Goal: Navigation & Orientation: Find specific page/section

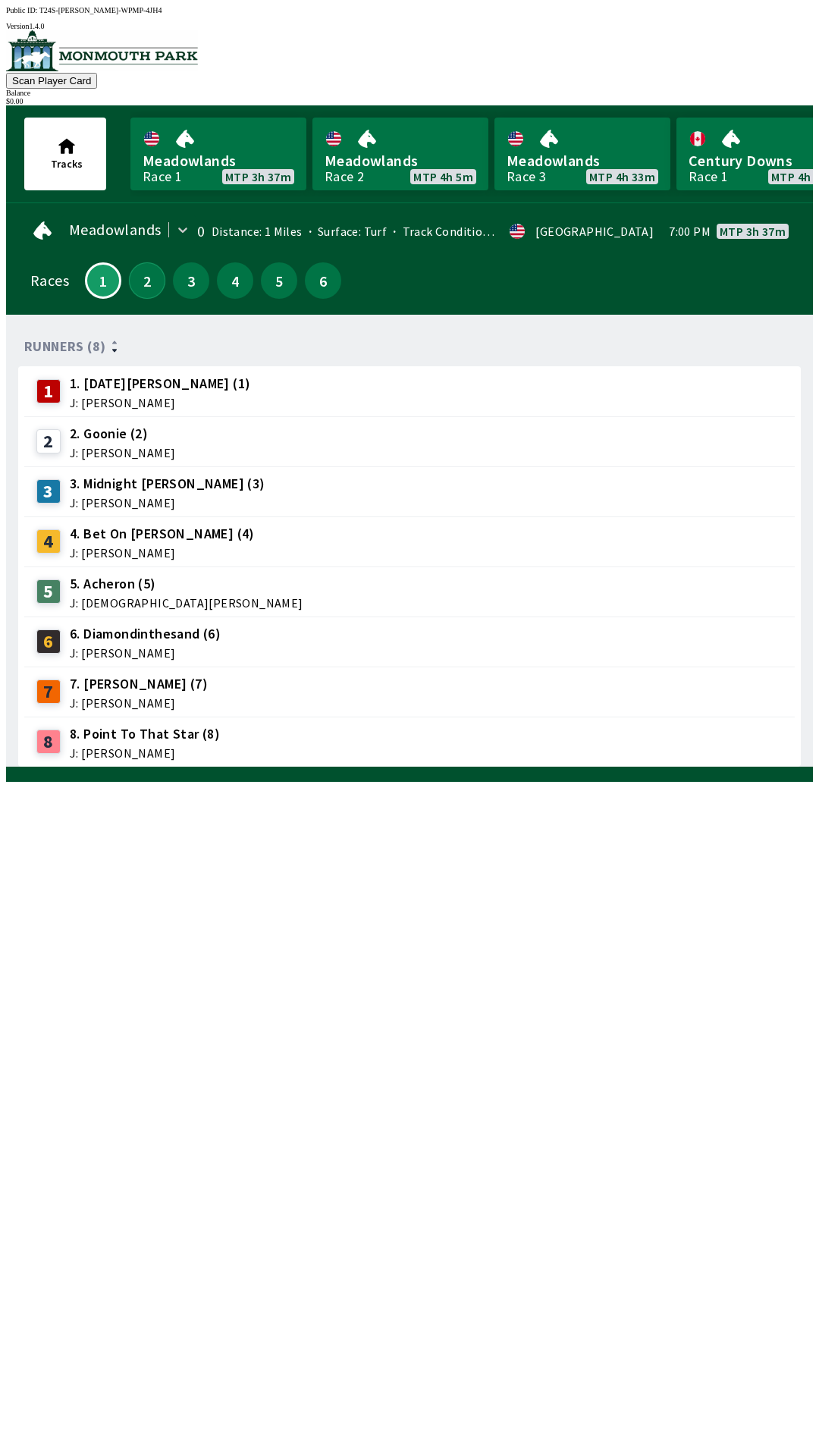
click at [145, 286] on button "2" at bounding box center [146, 281] width 37 height 37
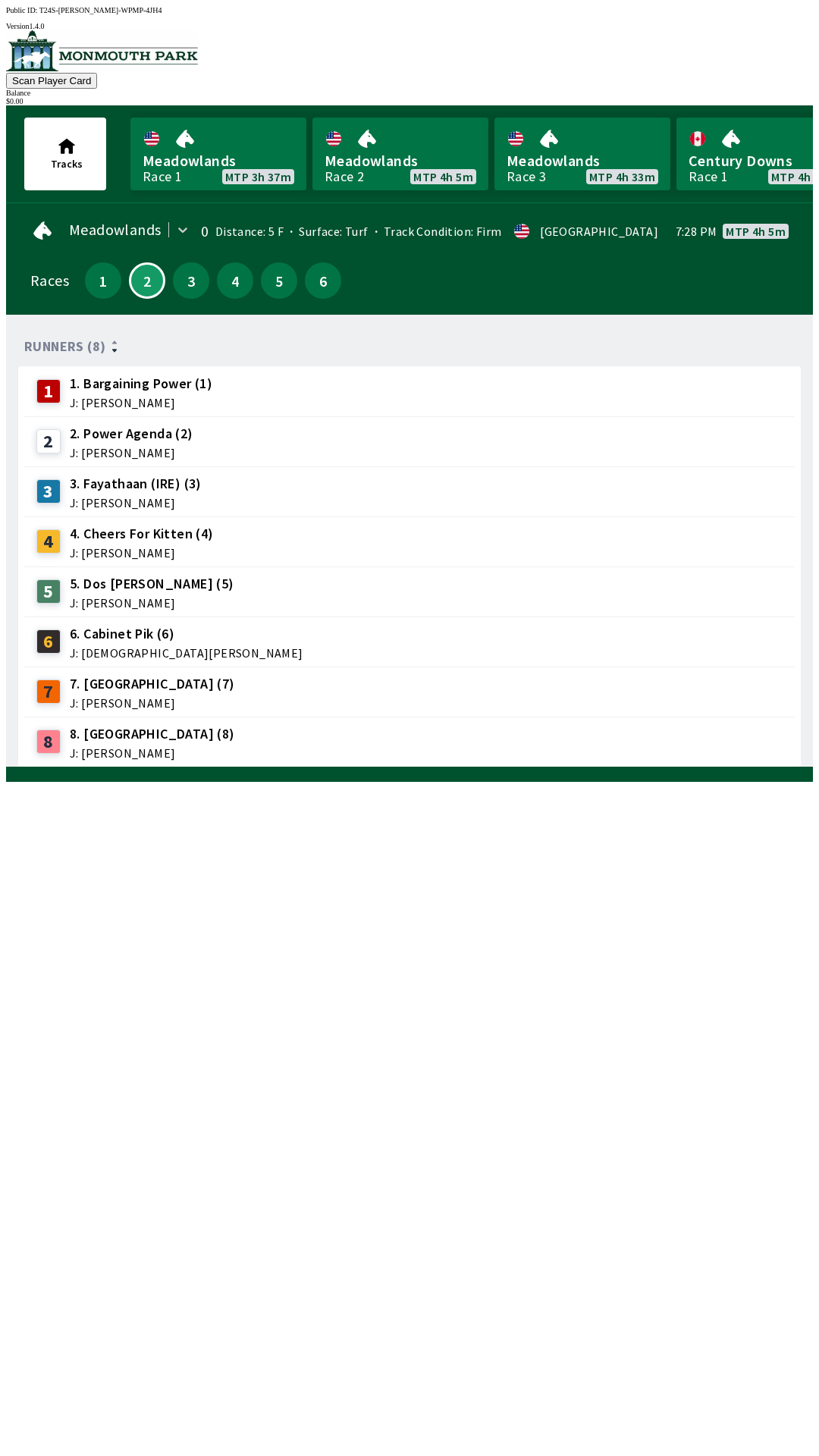
click at [202, 286] on div "3" at bounding box center [191, 281] width 37 height 37
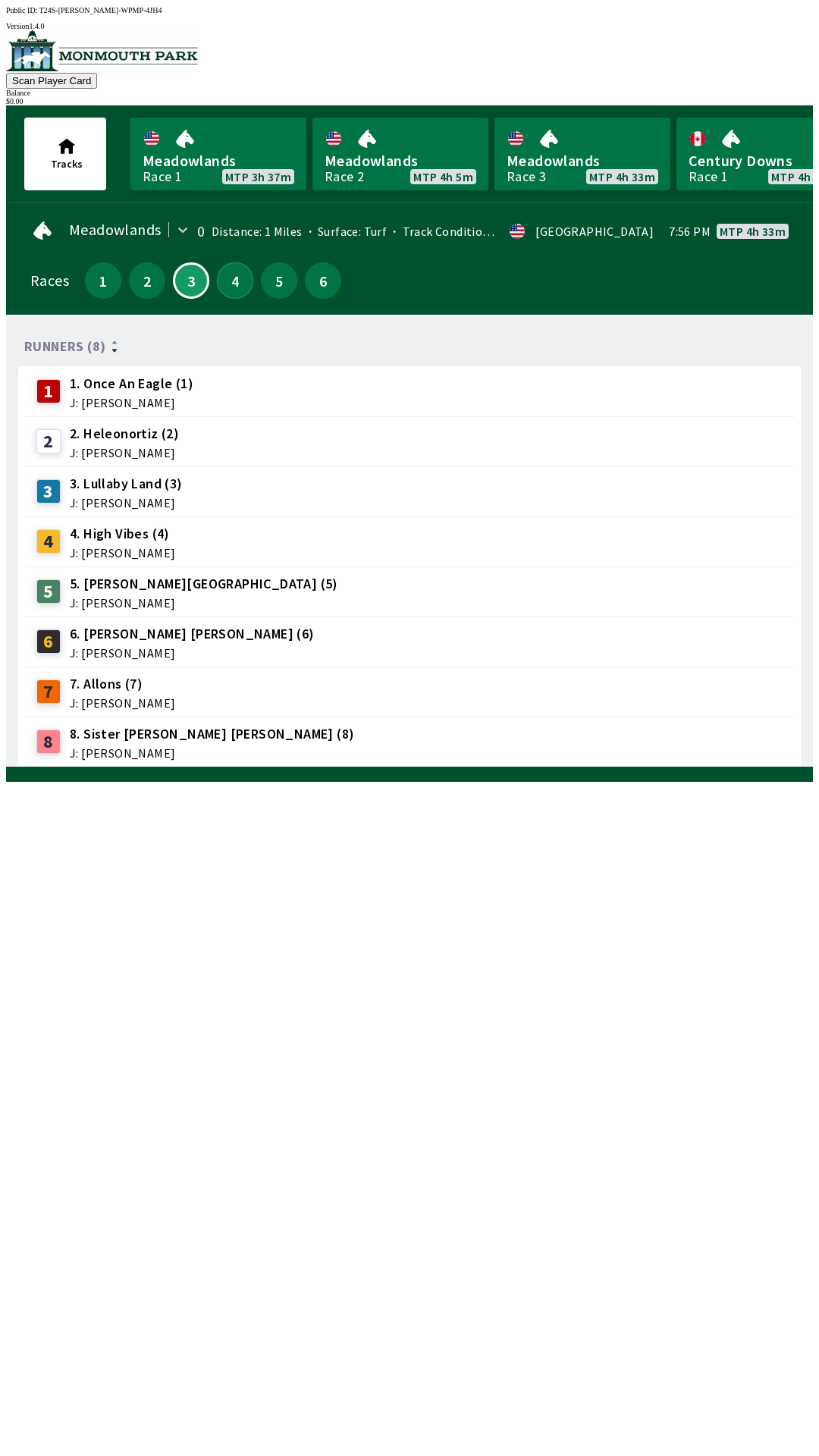
click at [228, 286] on button "4" at bounding box center [235, 281] width 37 height 37
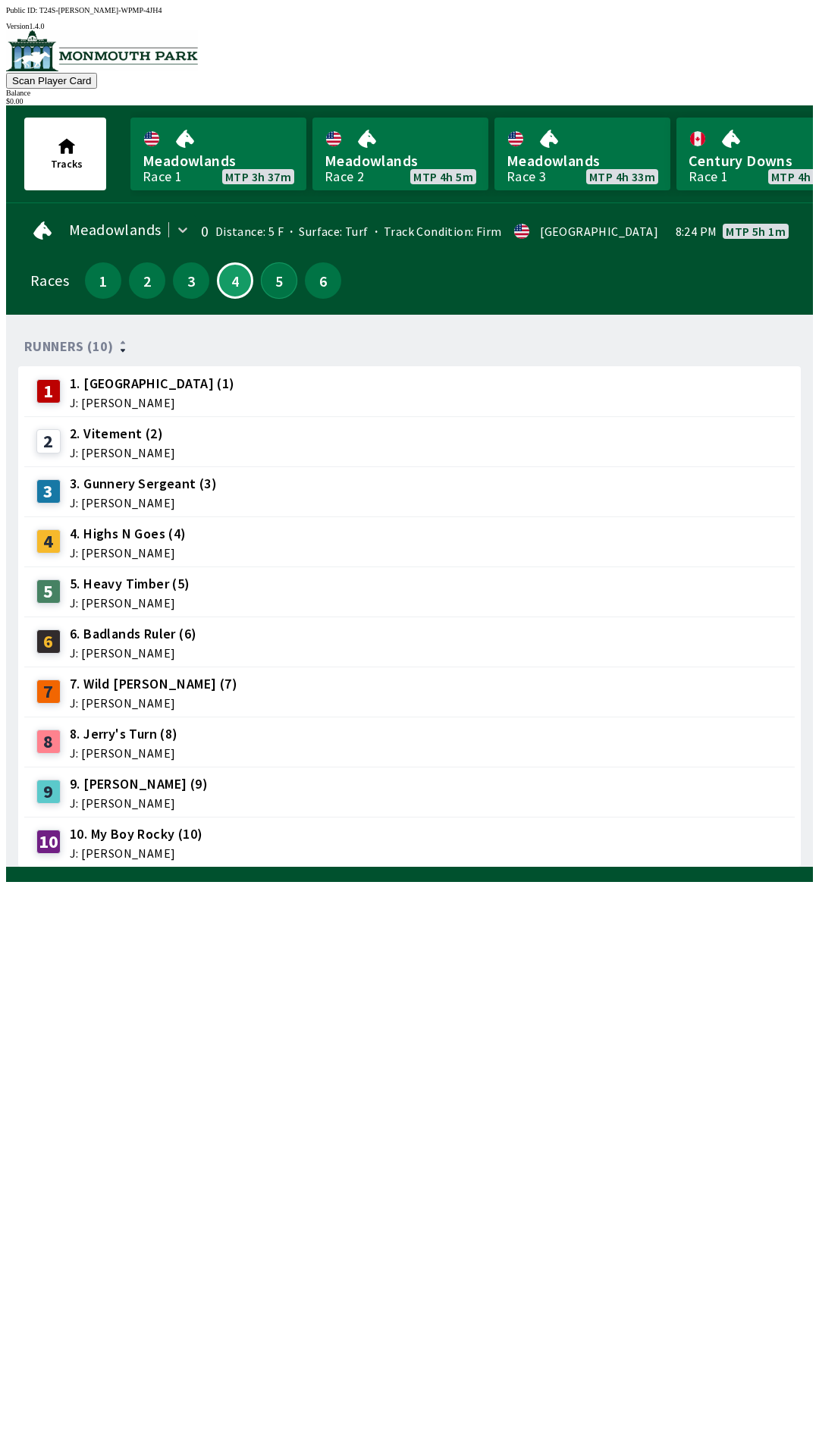
click at [265, 285] on button "5" at bounding box center [279, 281] width 37 height 37
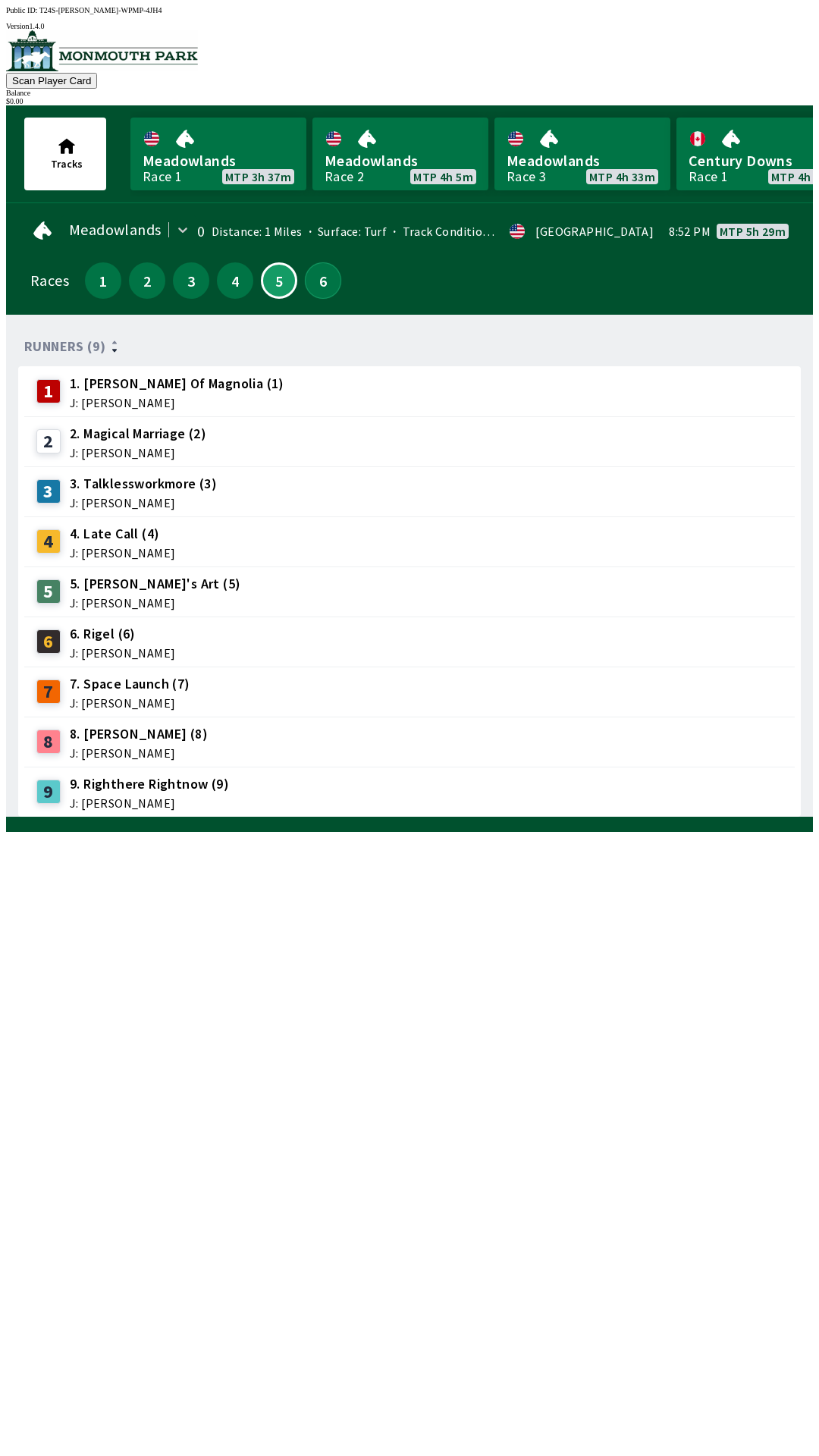
click at [323, 281] on button "6" at bounding box center [323, 281] width 37 height 37
